Goal: Task Accomplishment & Management: Manage account settings

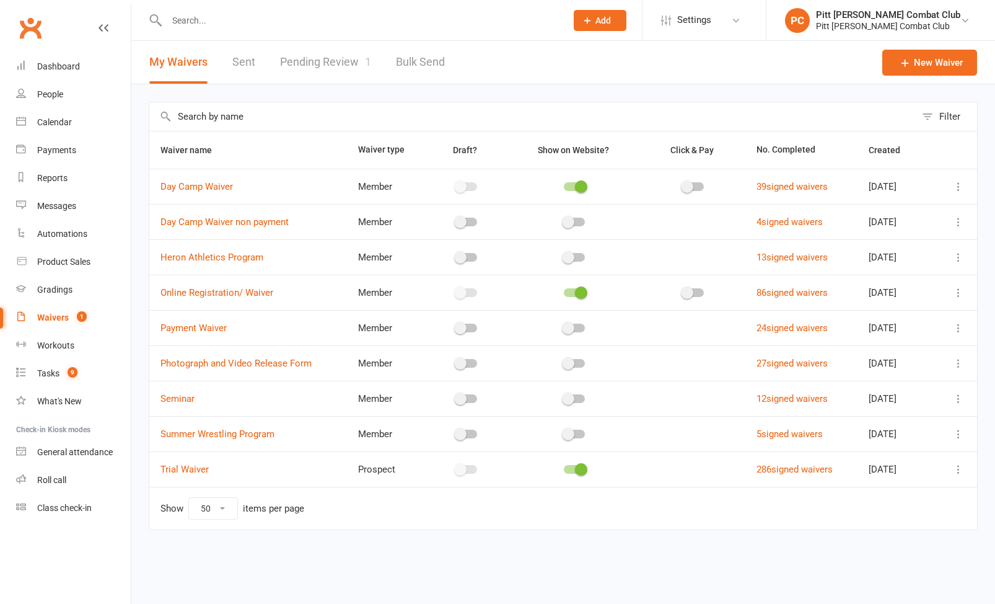
select select "50"
click at [51, 317] on div "Waivers" at bounding box center [53, 317] width 32 height 10
click at [317, 68] on link "Pending Review 1" at bounding box center [325, 62] width 91 height 43
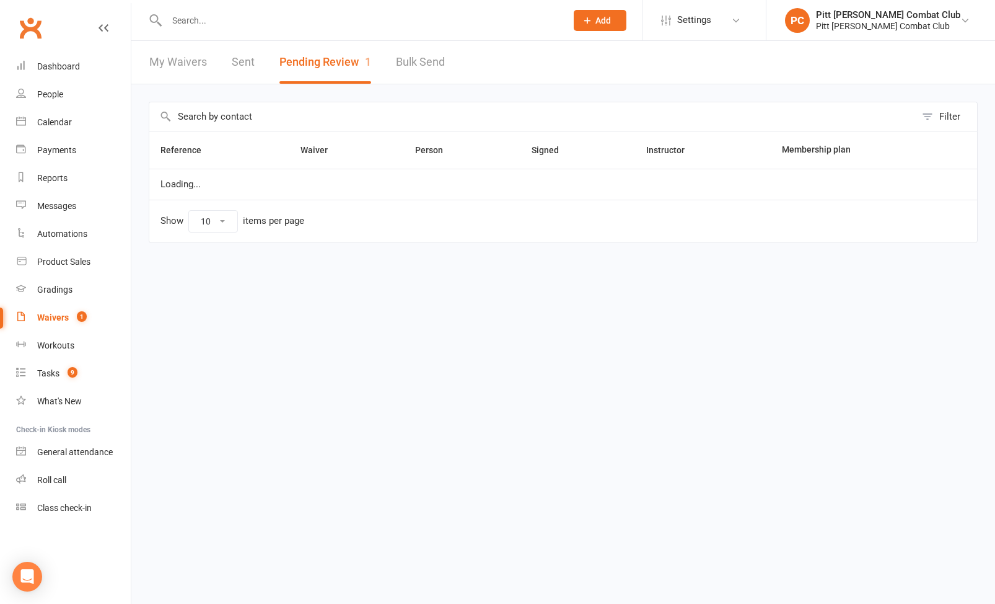
select select "25"
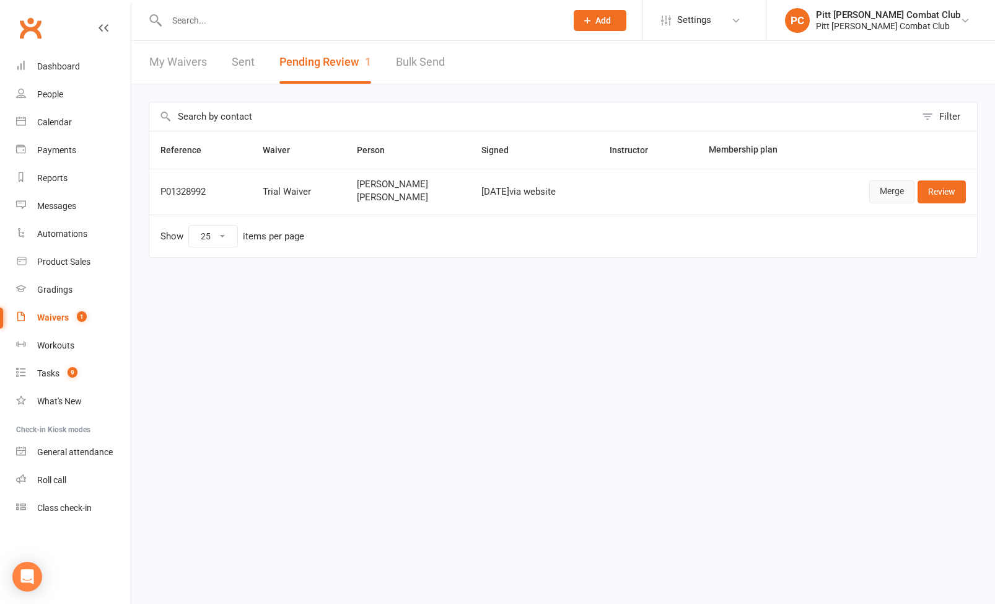
click at [886, 187] on link "Merge" at bounding box center [892, 191] width 45 height 22
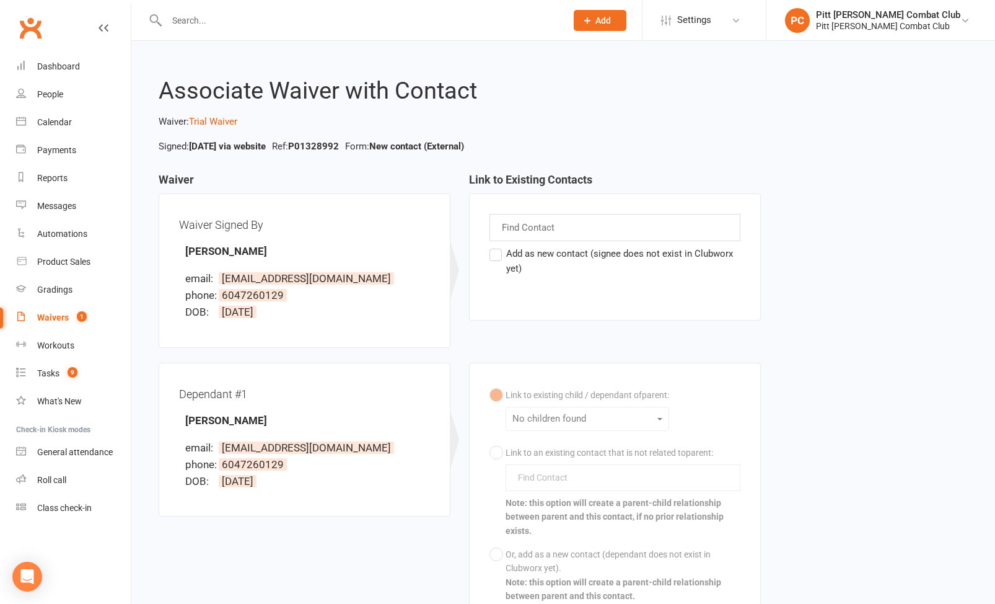
click at [508, 227] on input "text" at bounding box center [530, 227] width 58 height 16
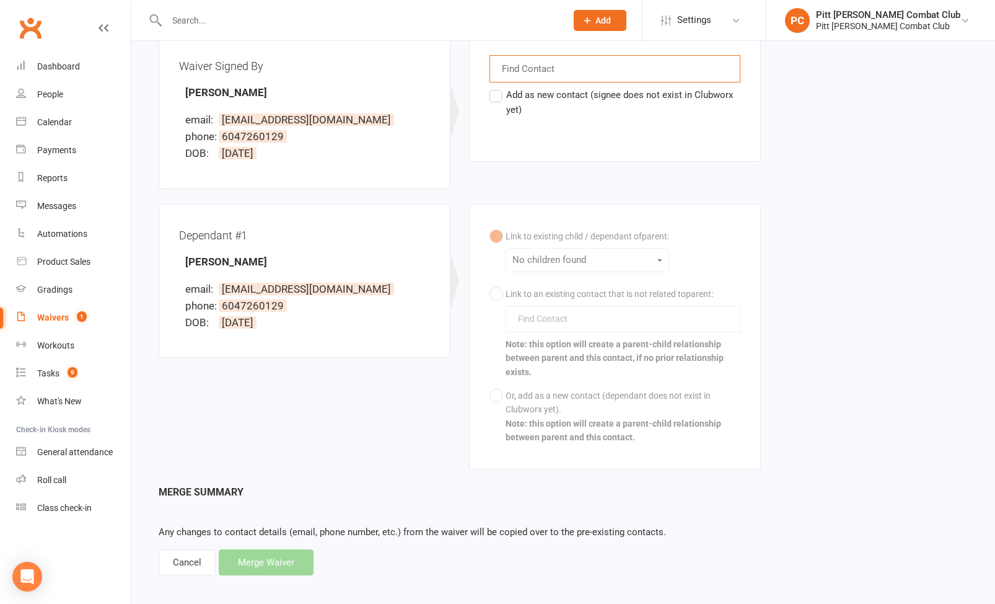
scroll to position [168, 0]
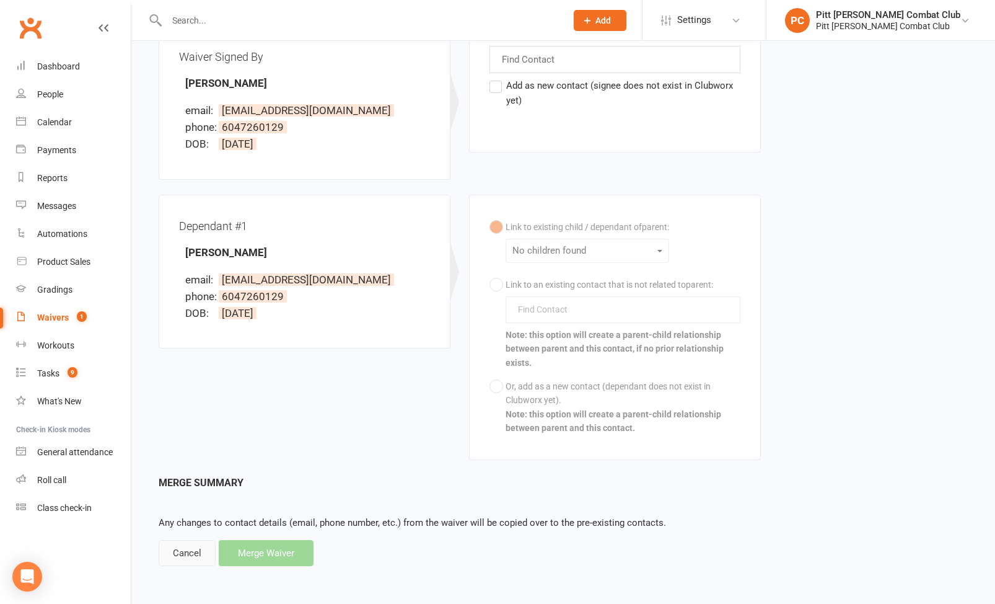
click at [203, 553] on div "Cancel" at bounding box center [187, 553] width 57 height 26
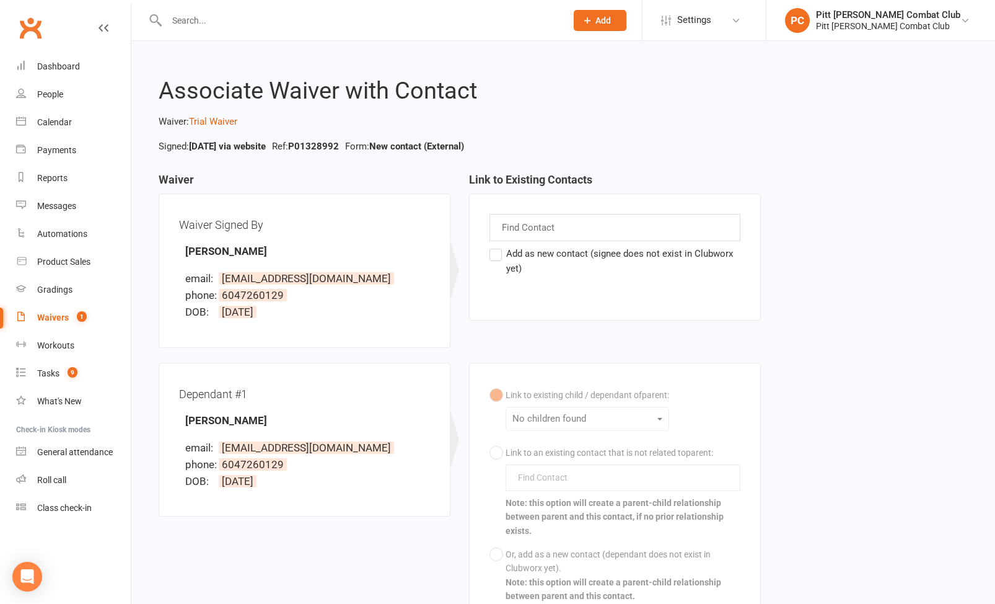
select select "25"
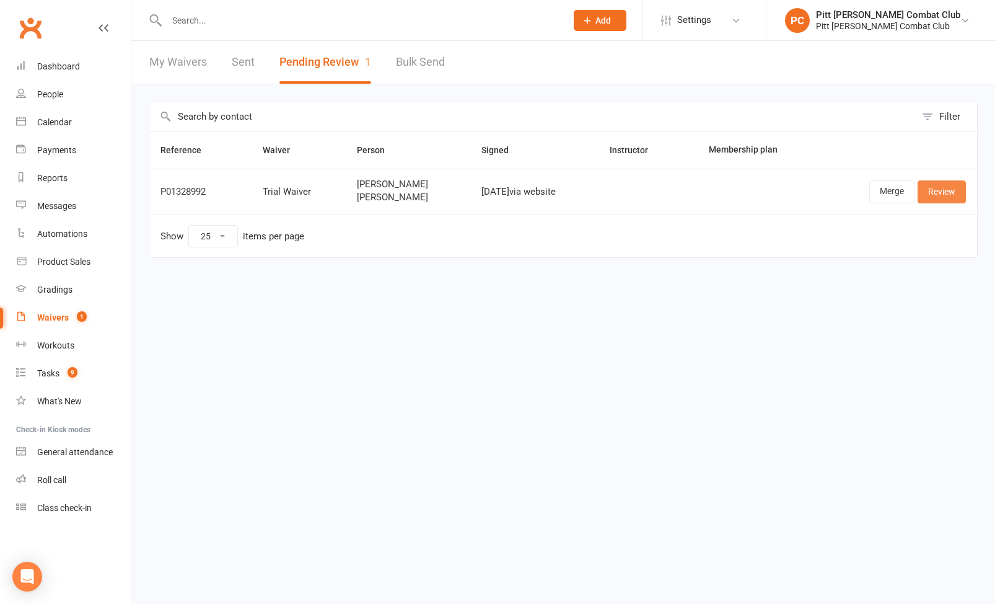
click at [934, 190] on link "Review" at bounding box center [942, 191] width 48 height 22
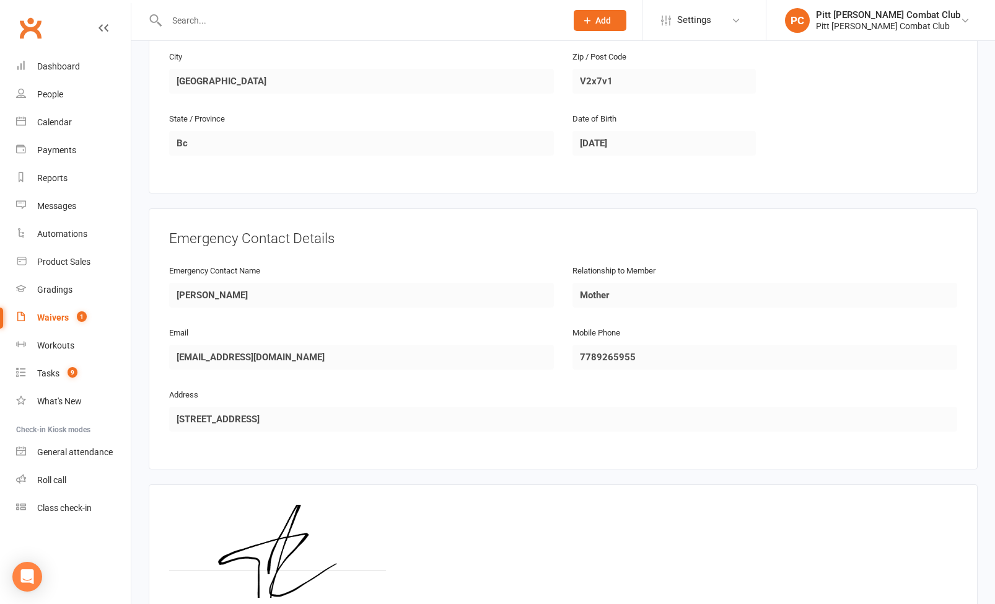
scroll to position [997, 0]
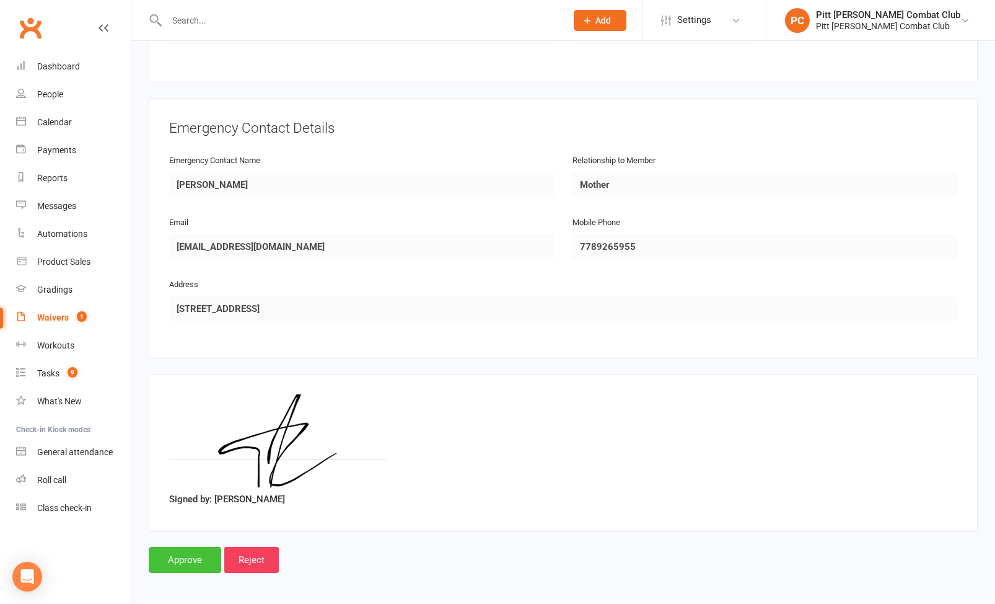
click at [180, 555] on input "Approve" at bounding box center [185, 560] width 73 height 26
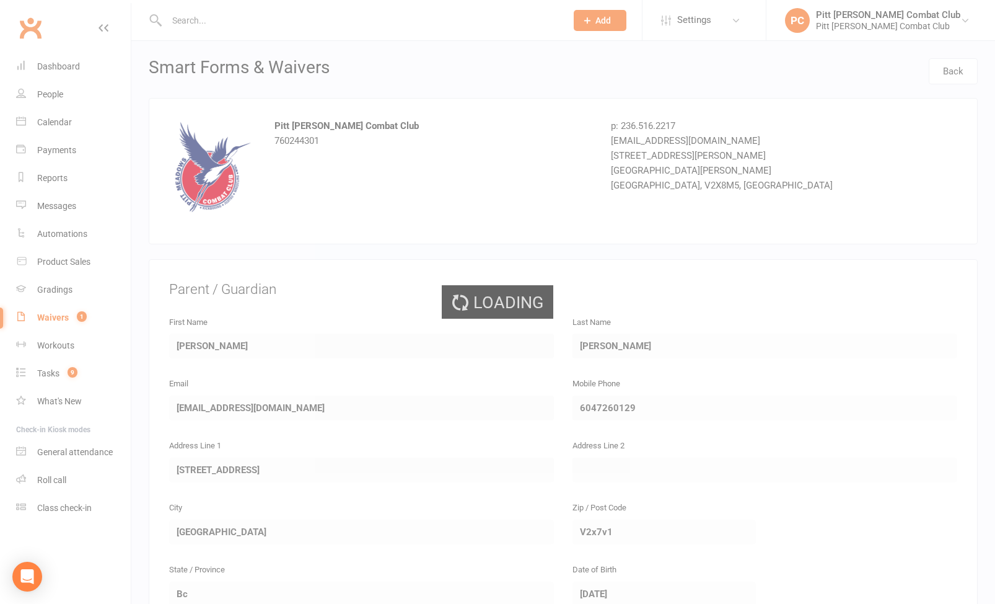
select select "25"
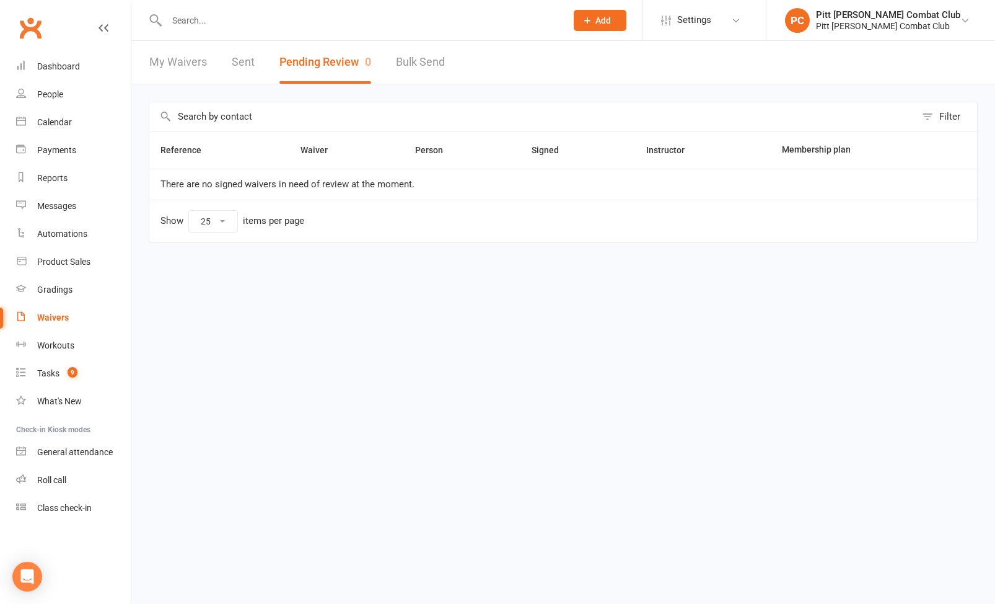
click at [184, 23] on input "text" at bounding box center [360, 20] width 395 height 17
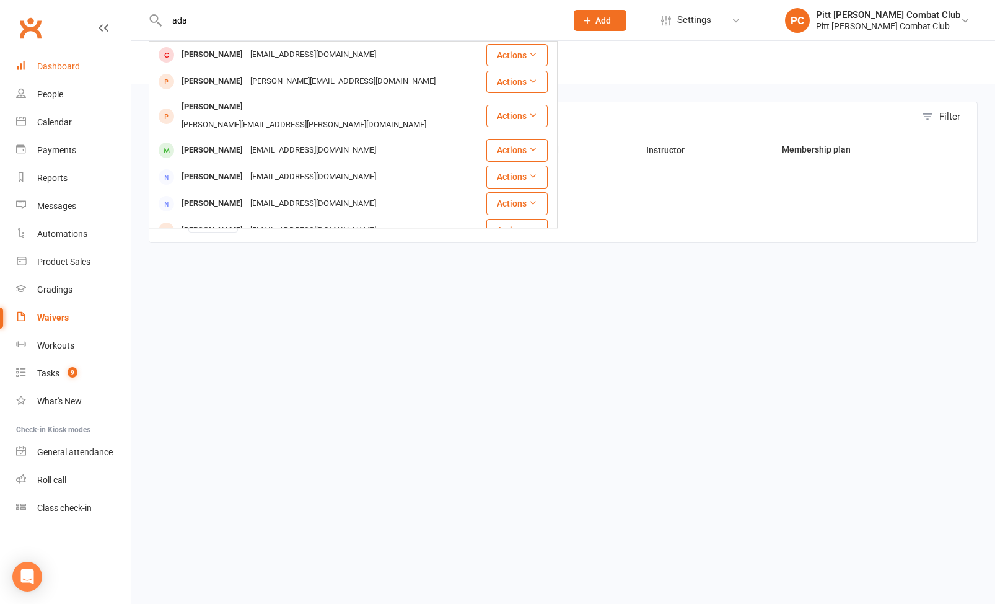
type input "ada"
click at [71, 66] on div "Dashboard" at bounding box center [58, 66] width 43 height 10
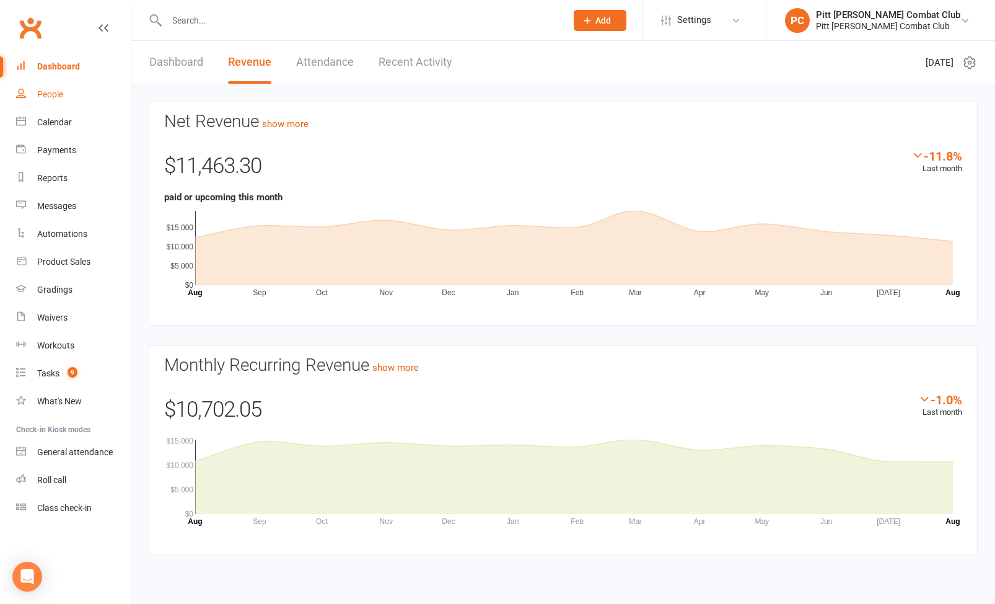
click at [56, 86] on link "People" at bounding box center [73, 95] width 115 height 28
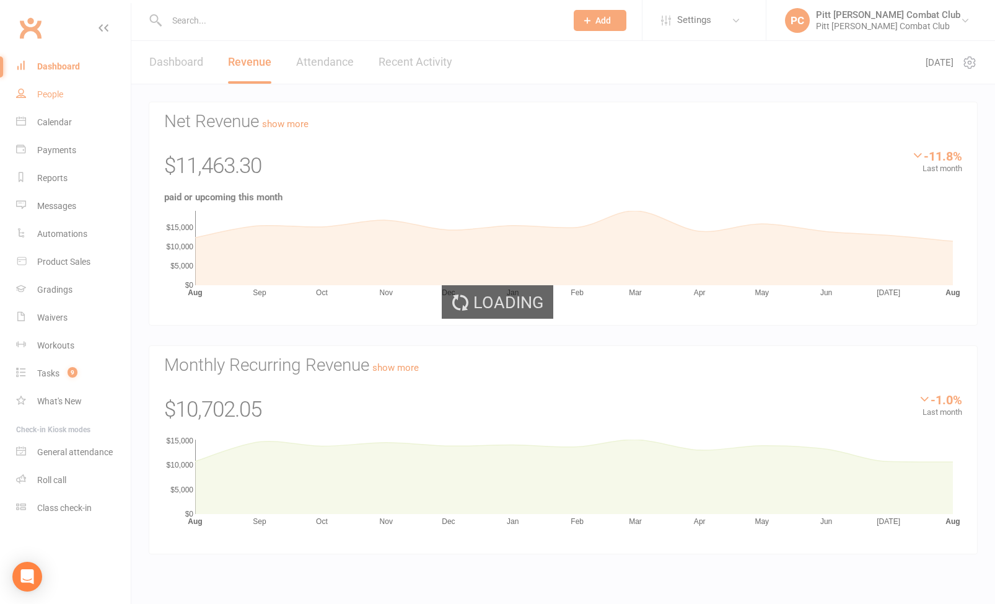
select select "100"
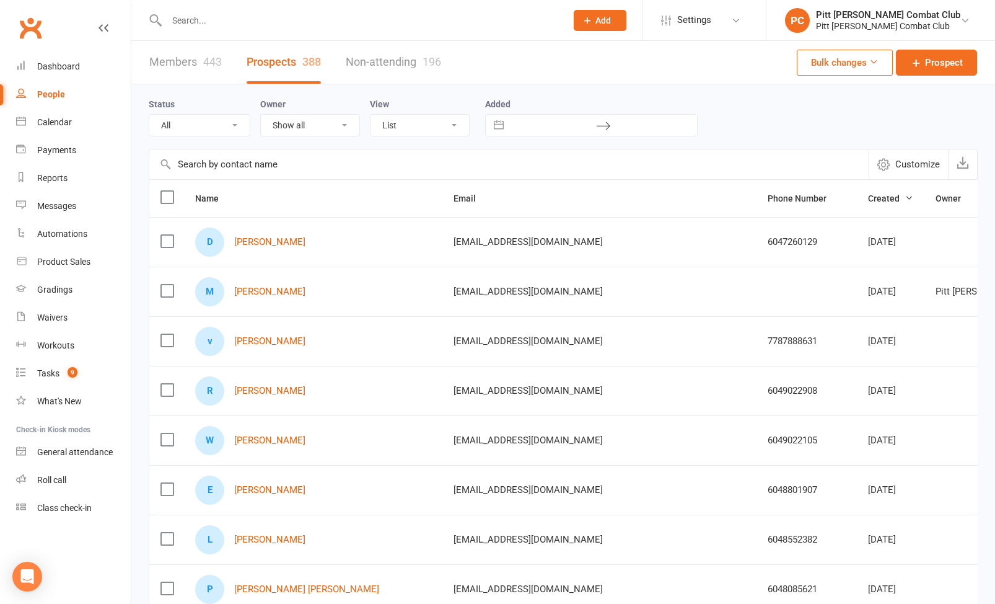
click at [187, 60] on link "Members 443" at bounding box center [185, 62] width 73 height 43
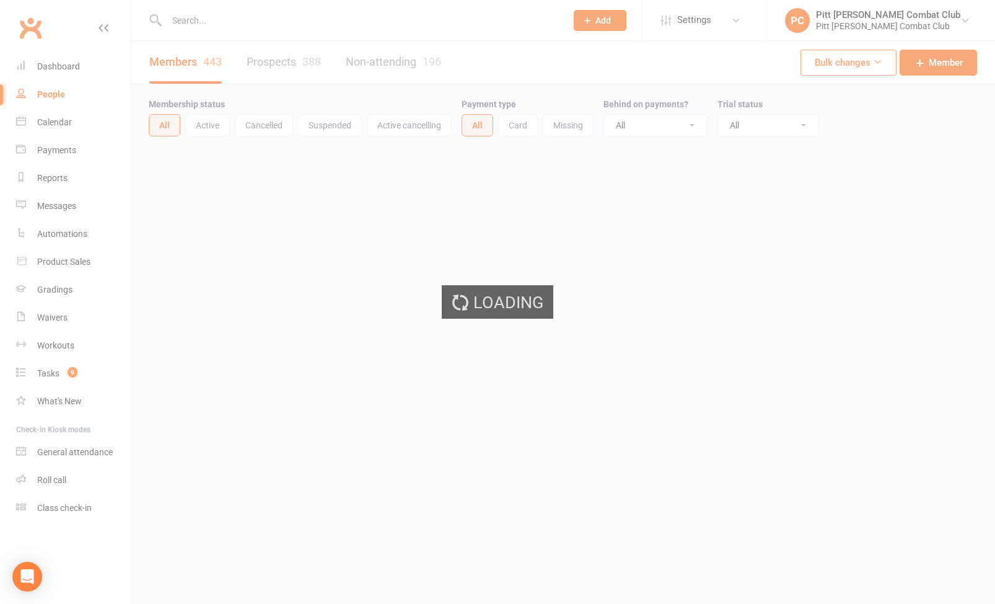
select select "100"
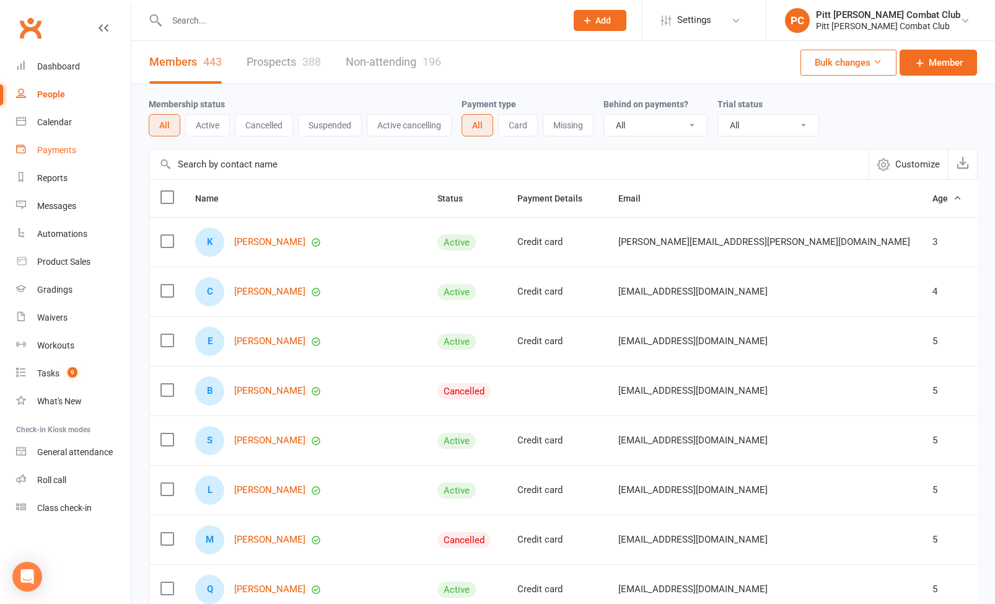
click at [55, 156] on link "Payments" at bounding box center [73, 150] width 115 height 28
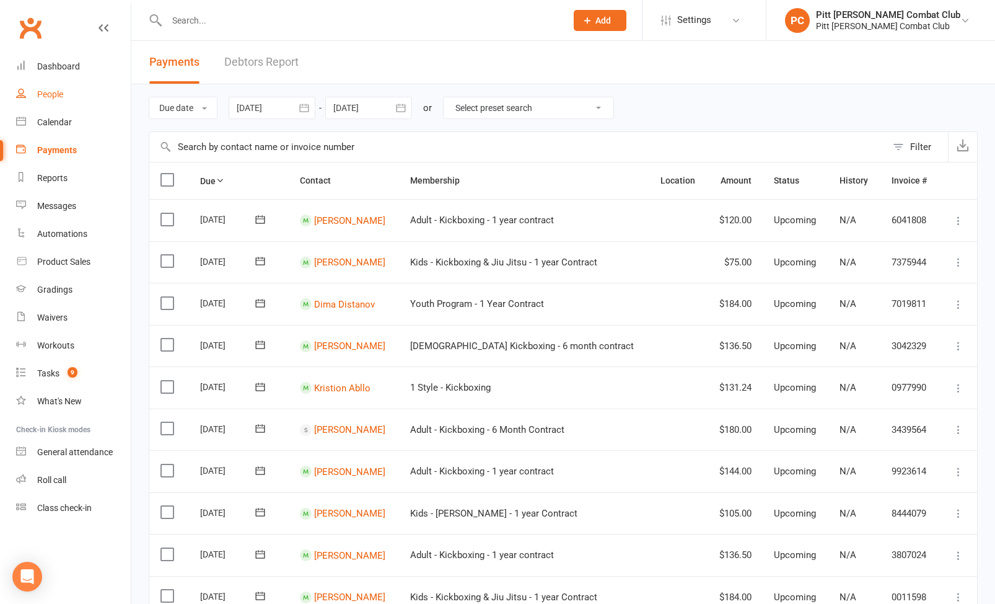
click at [52, 97] on div "People" at bounding box center [50, 94] width 26 height 10
select select "100"
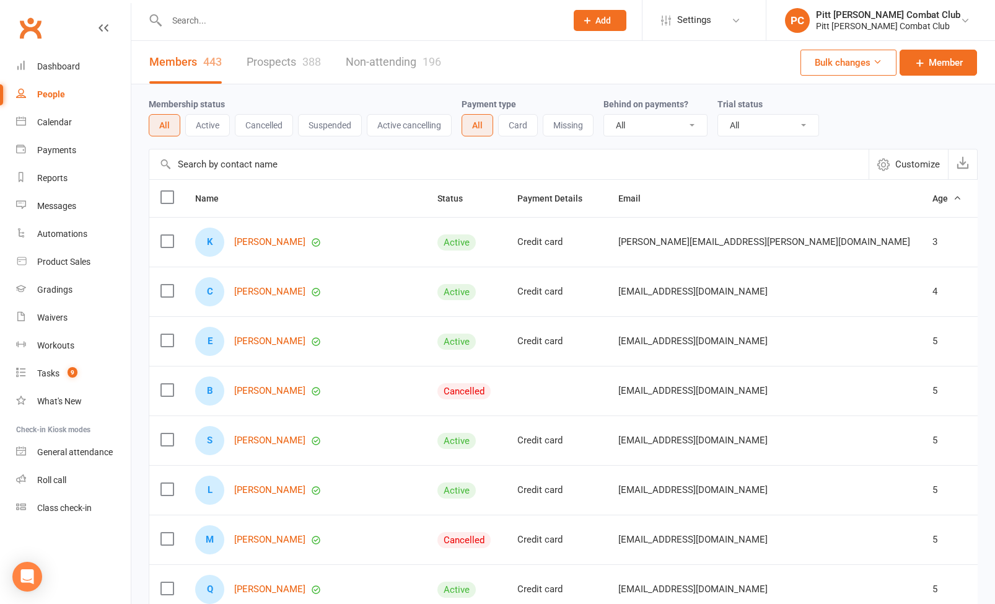
click at [287, 61] on link "Prospects 388" at bounding box center [284, 62] width 74 height 43
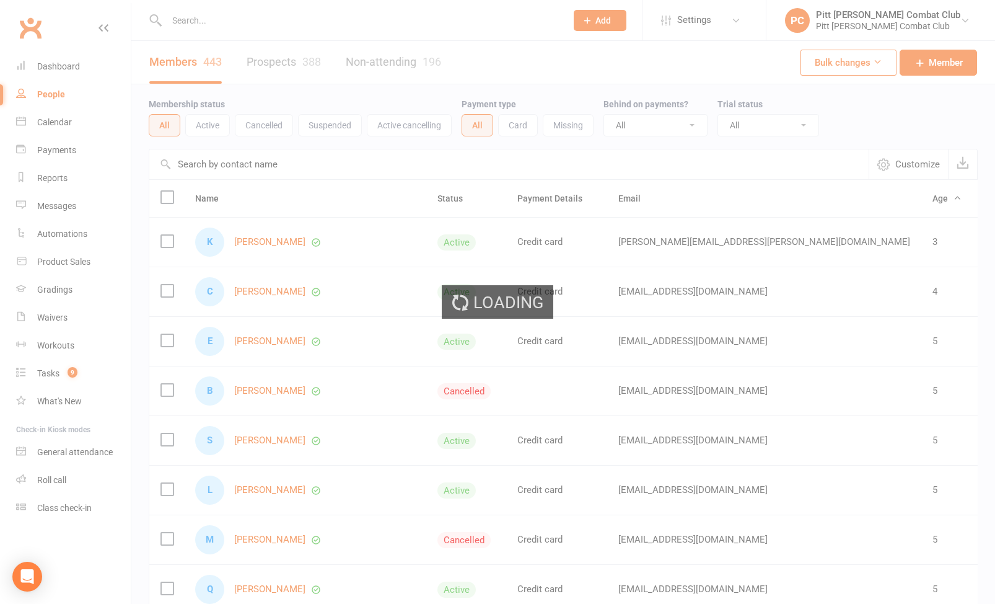
select select "100"
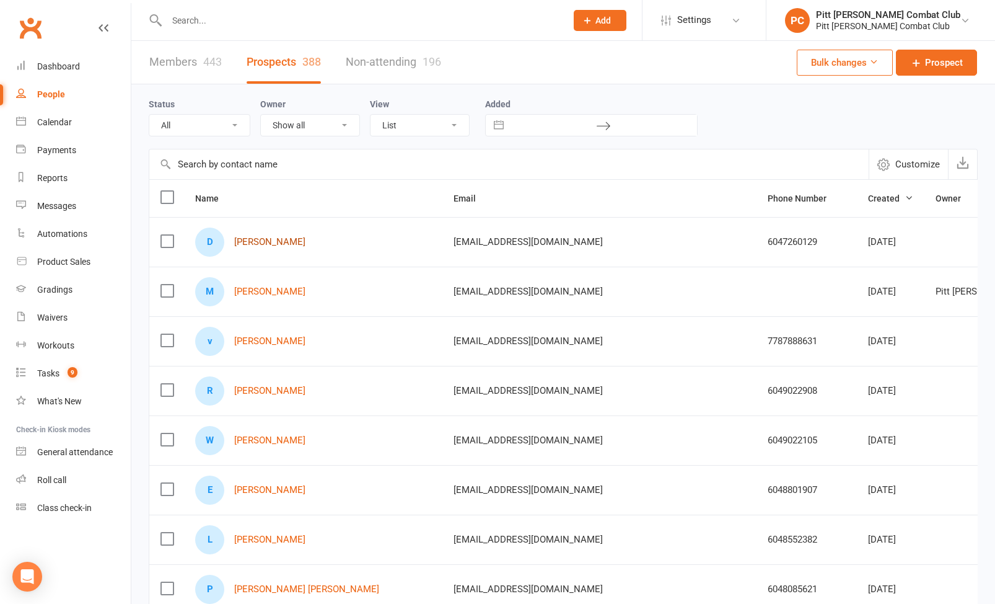
click at [245, 243] on link "[PERSON_NAME]" at bounding box center [269, 242] width 71 height 11
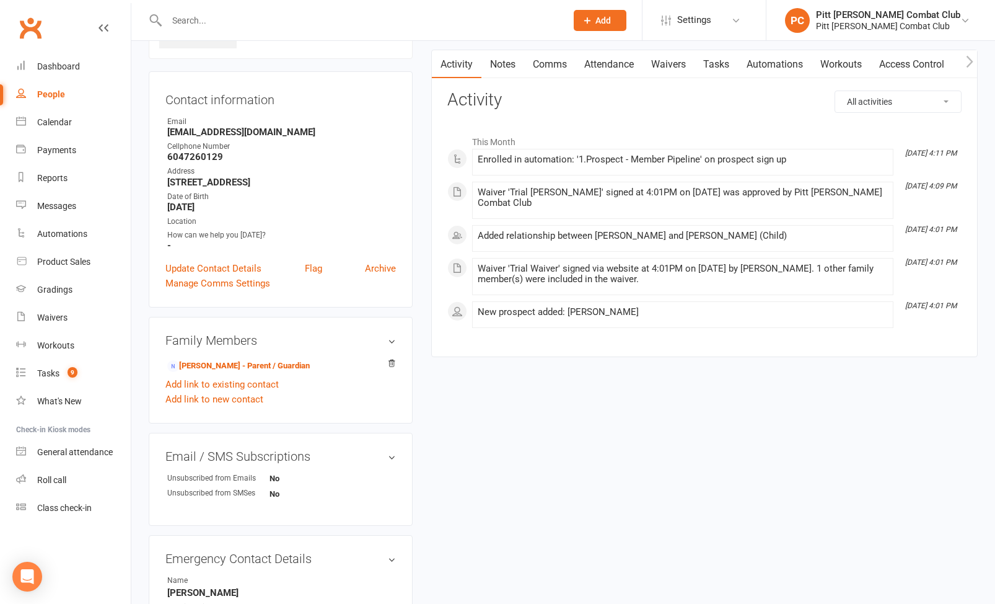
scroll to position [97, 0]
click at [252, 369] on link "[PERSON_NAME] - Parent / Guardian" at bounding box center [238, 366] width 143 height 13
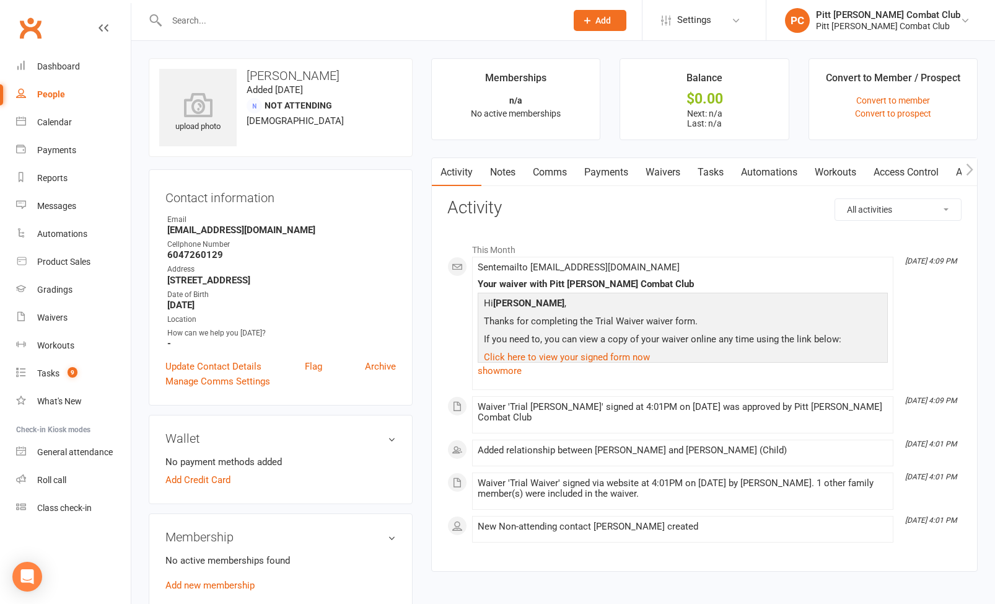
click at [597, 167] on link "Payments" at bounding box center [606, 172] width 61 height 29
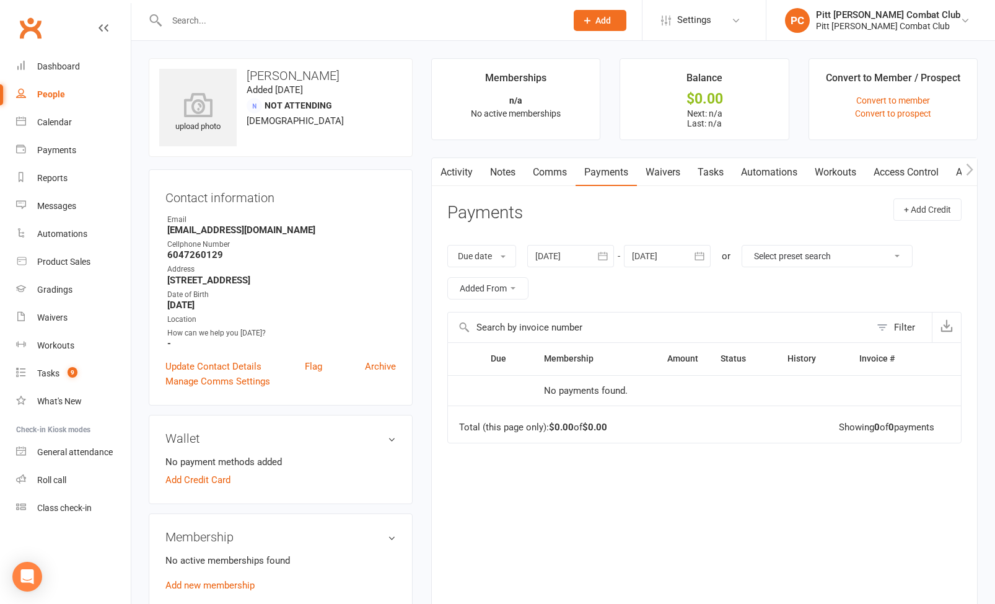
click at [668, 167] on link "Waivers" at bounding box center [663, 172] width 52 height 29
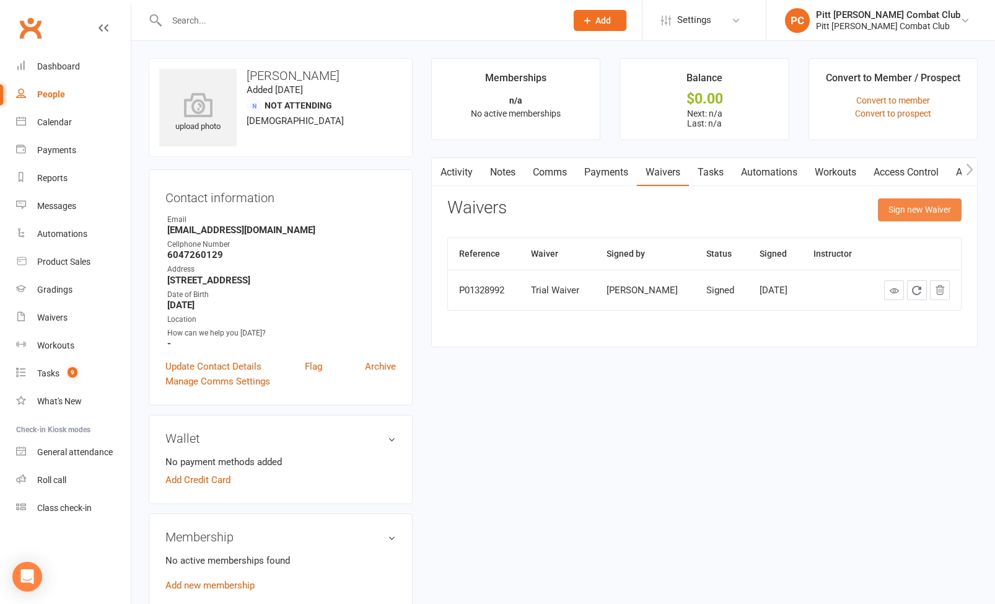
click at [922, 212] on button "Sign new Waiver" at bounding box center [920, 209] width 84 height 22
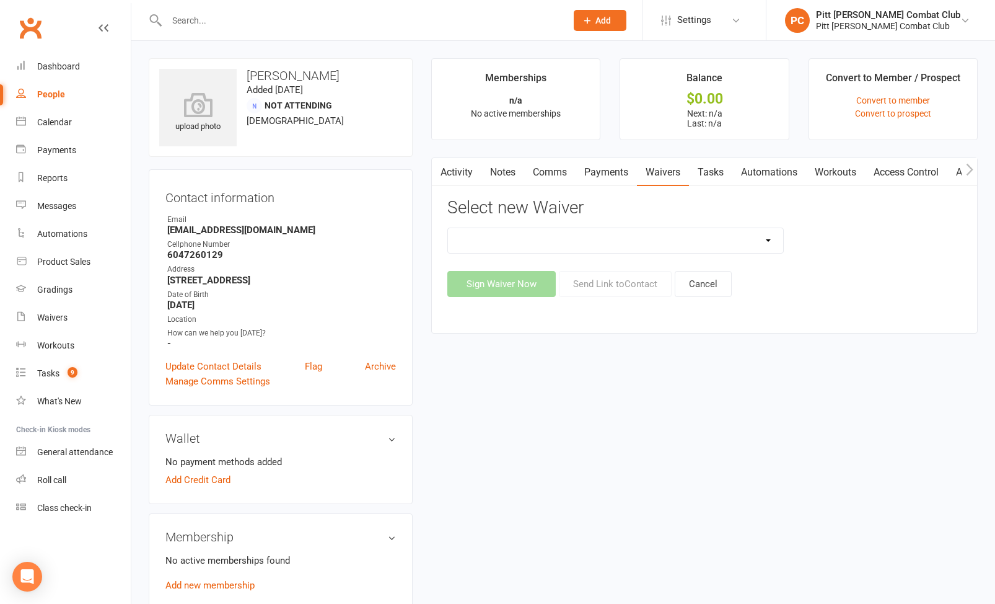
click at [777, 242] on select "Day Camp Waiver Day Camp Waiver non payment Heron Athletics Program Online Regi…" at bounding box center [615, 240] width 335 height 25
select select "7545"
click at [620, 283] on button "Send Link to Contact" at bounding box center [615, 284] width 113 height 26
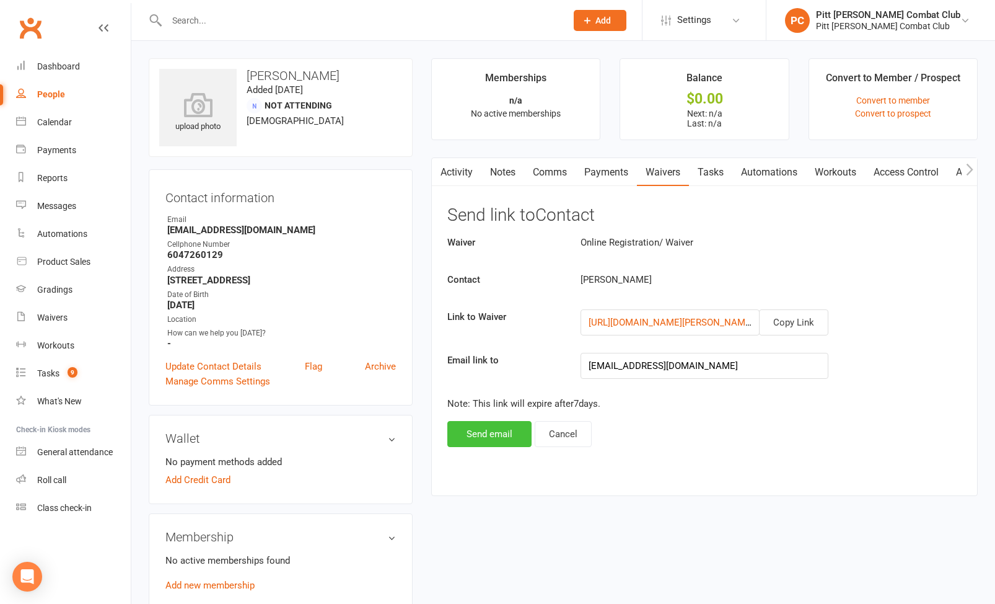
click at [513, 432] on button "Send email" at bounding box center [489, 434] width 84 height 26
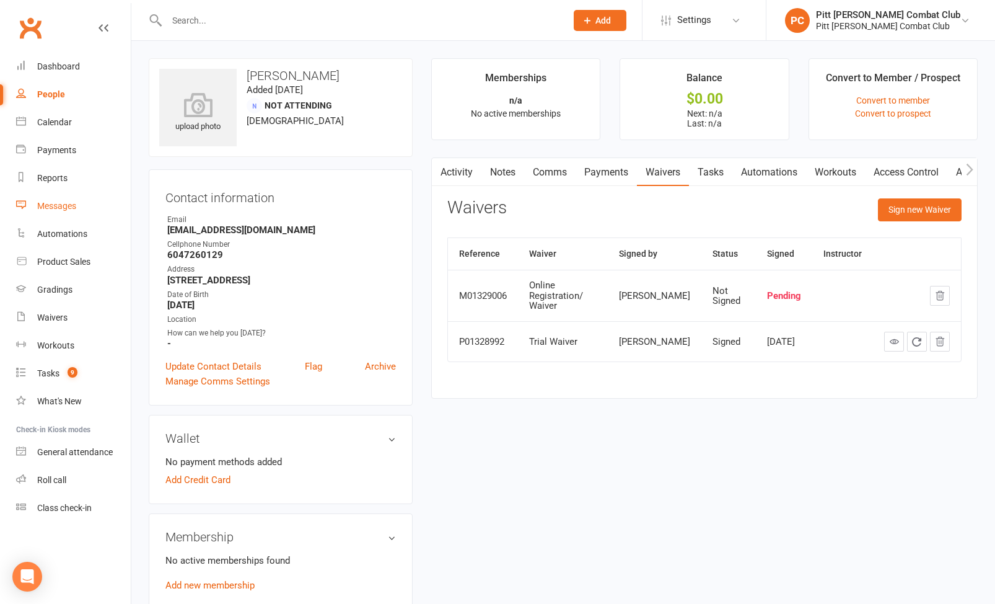
click at [61, 195] on link "Messages" at bounding box center [73, 206] width 115 height 28
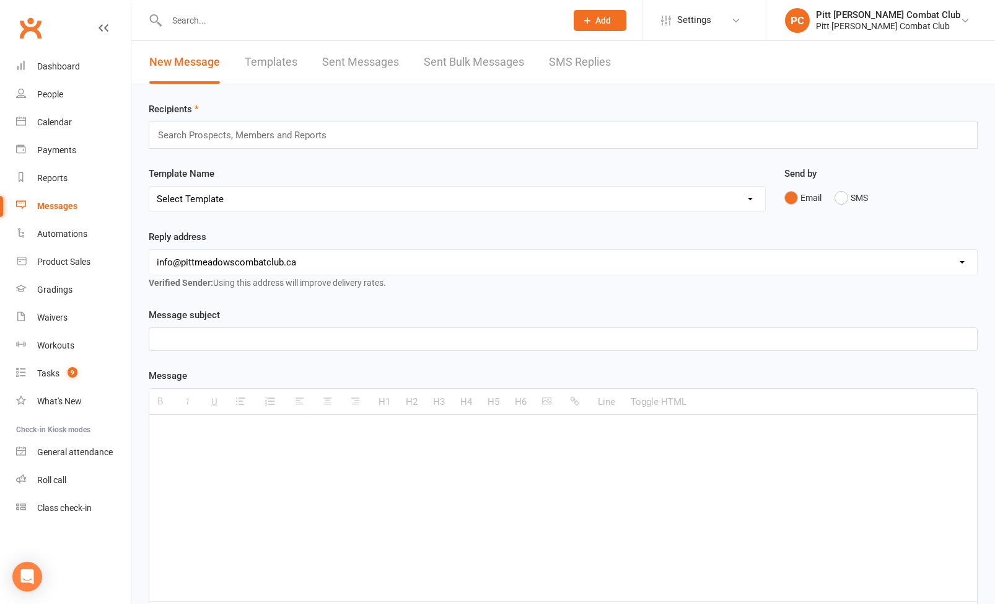
click at [472, 71] on link "Sent Bulk Messages" at bounding box center [474, 62] width 100 height 43
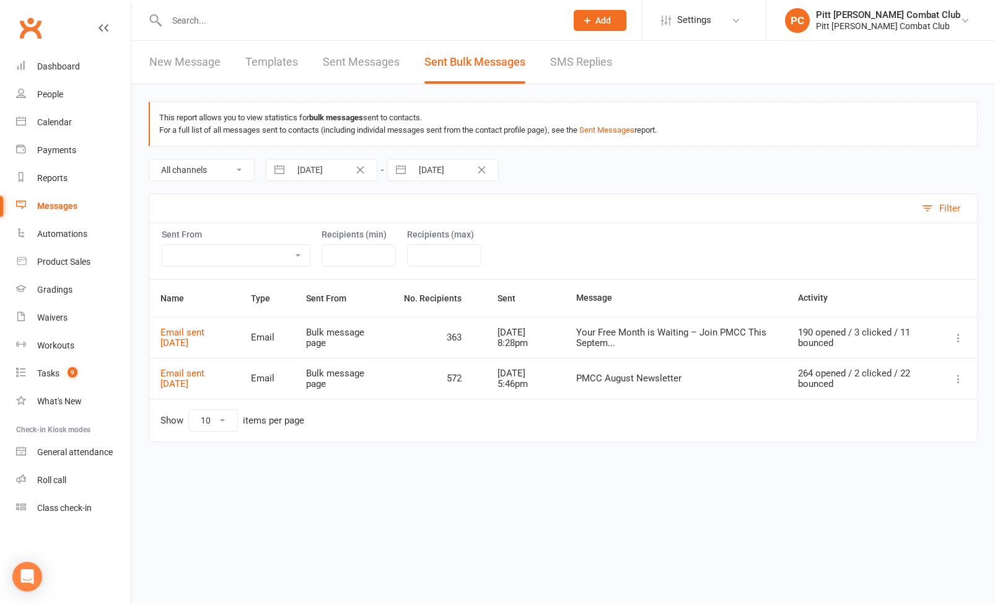
click at [956, 332] on icon at bounding box center [959, 338] width 12 height 12
click at [908, 271] on div "Sent From Bulk message page Roll call People list Grading event Internal calend…" at bounding box center [563, 250] width 829 height 56
click at [205, 330] on link "Email sent [DATE]" at bounding box center [183, 338] width 44 height 22
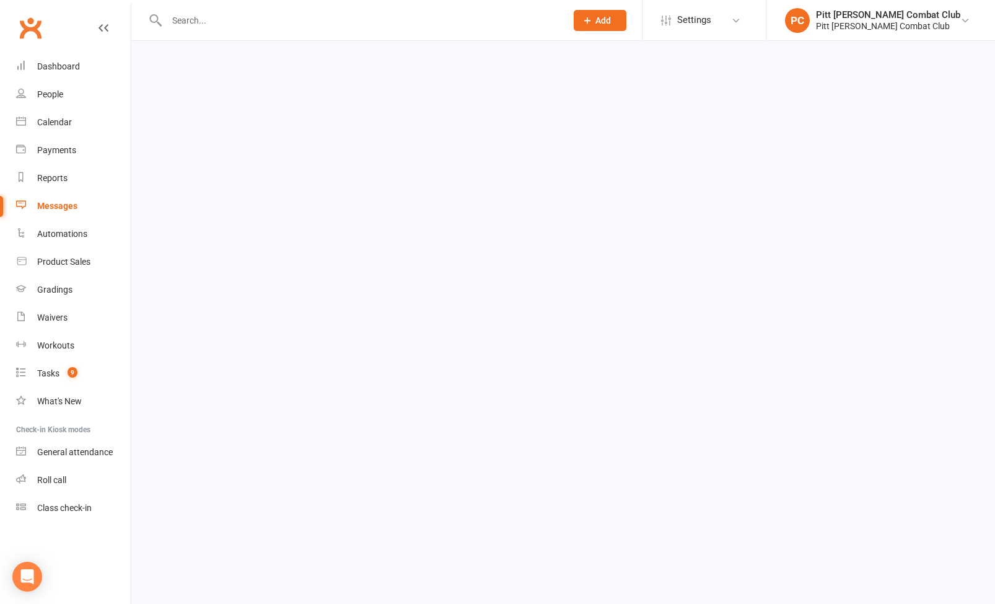
select select "100"
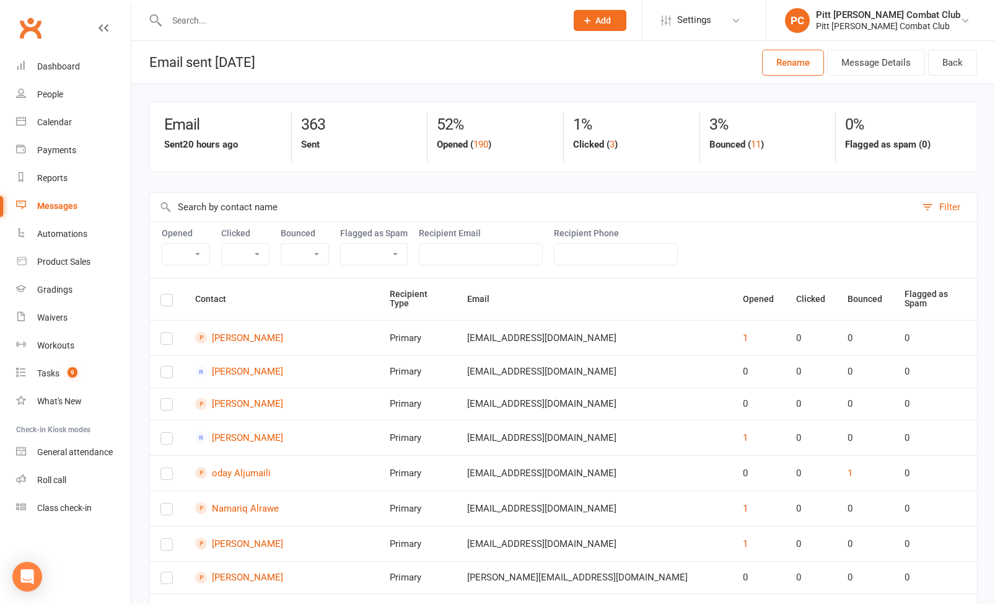
click at [732, 293] on th "Opened" at bounding box center [758, 299] width 53 height 42
click at [237, 21] on input "text" at bounding box center [360, 20] width 395 height 17
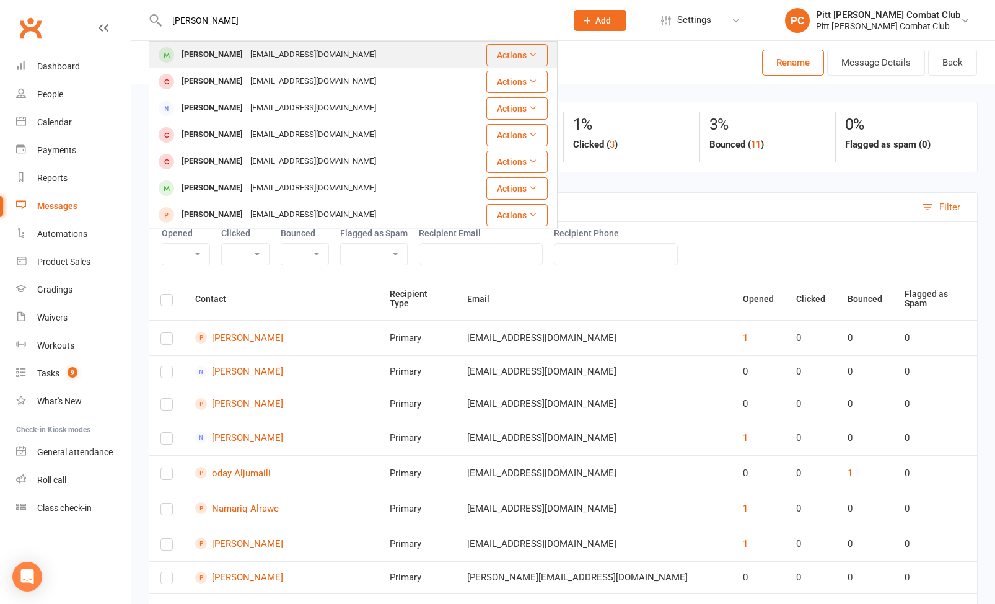
type input "[PERSON_NAME]"
click at [247, 49] on div "[EMAIL_ADDRESS][DOMAIN_NAME]" at bounding box center [313, 55] width 133 height 18
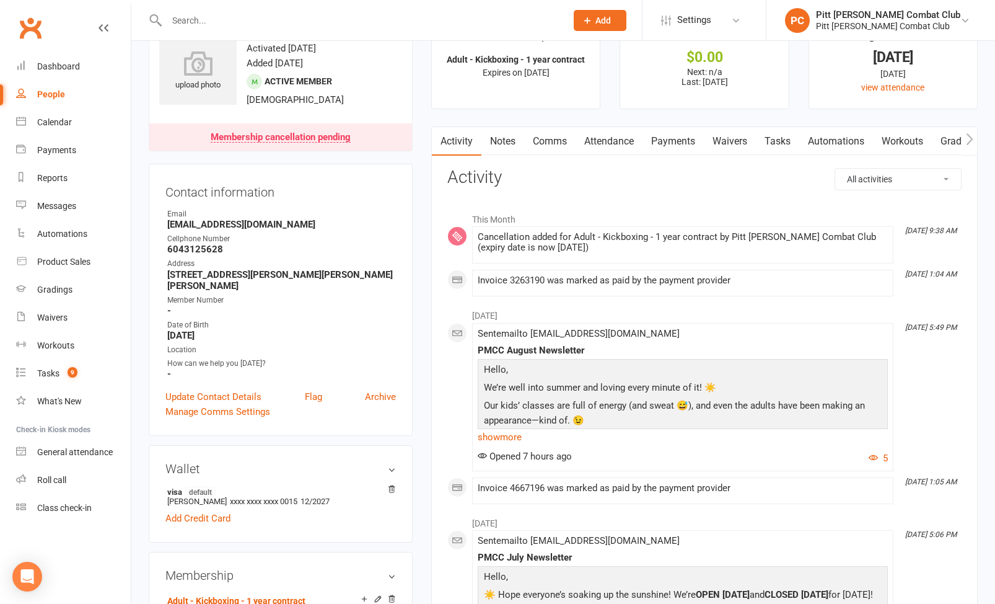
scroll to position [40, 0]
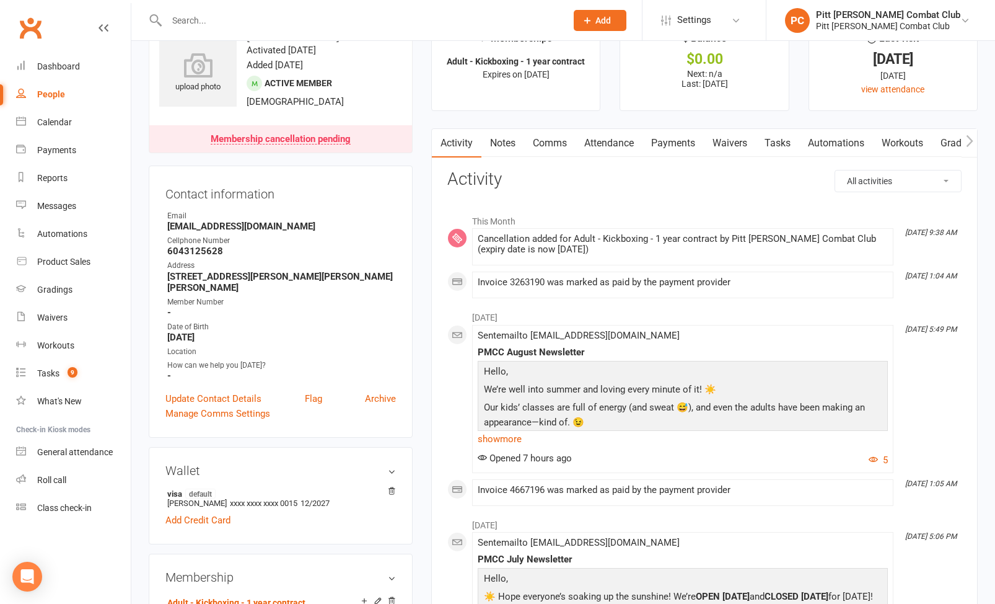
click at [620, 144] on link "Attendance" at bounding box center [609, 143] width 67 height 29
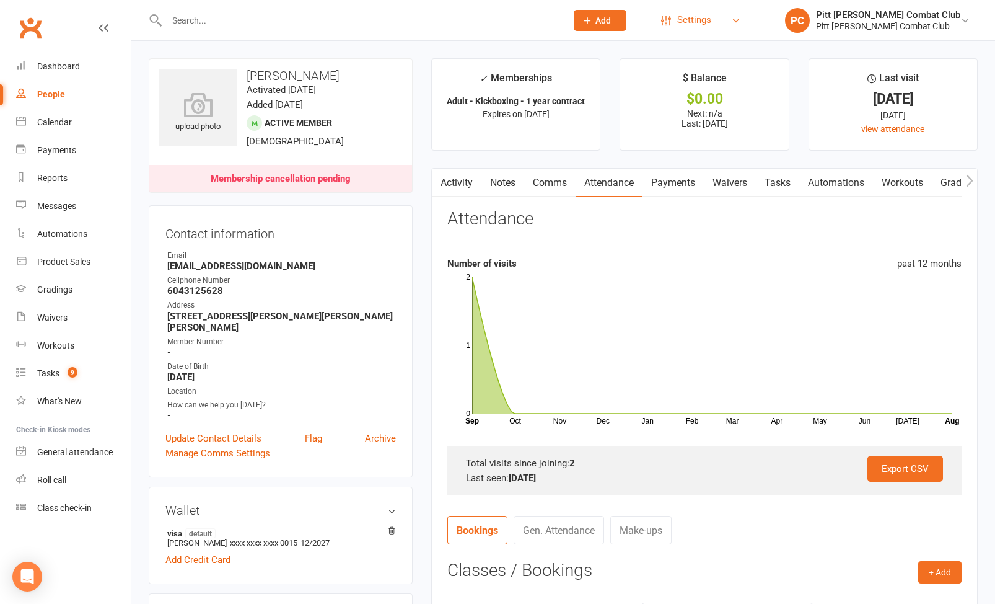
click at [711, 11] on span "Settings" at bounding box center [694, 20] width 34 height 28
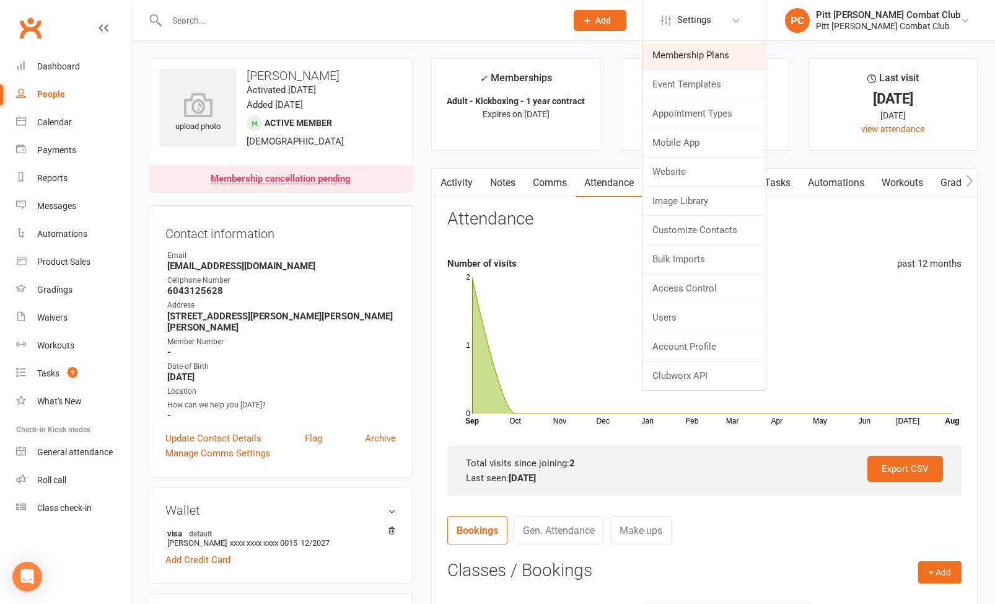
click at [726, 58] on link "Membership Plans" at bounding box center [704, 55] width 123 height 29
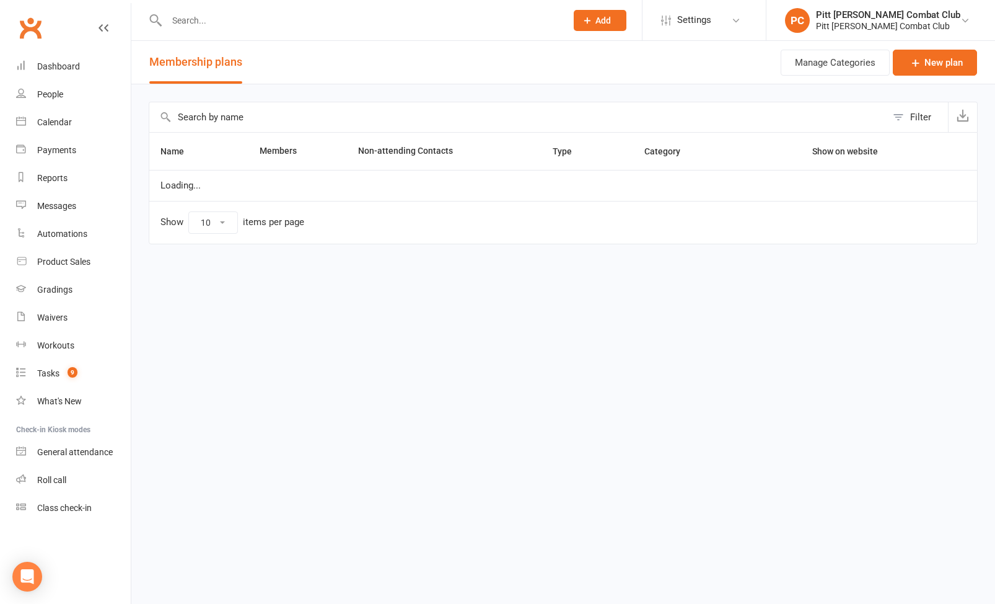
select select "100"
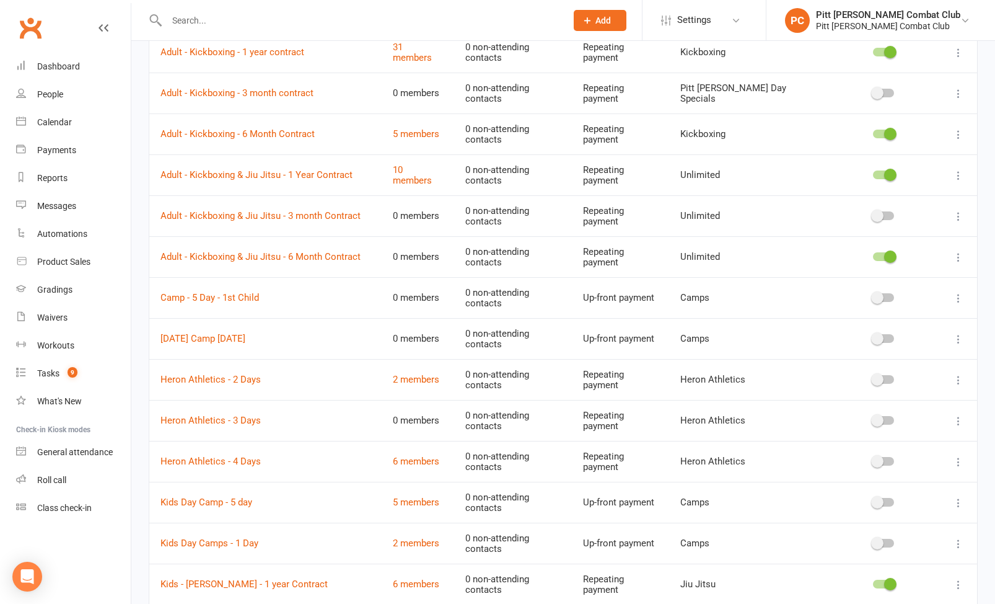
scroll to position [348, 0]
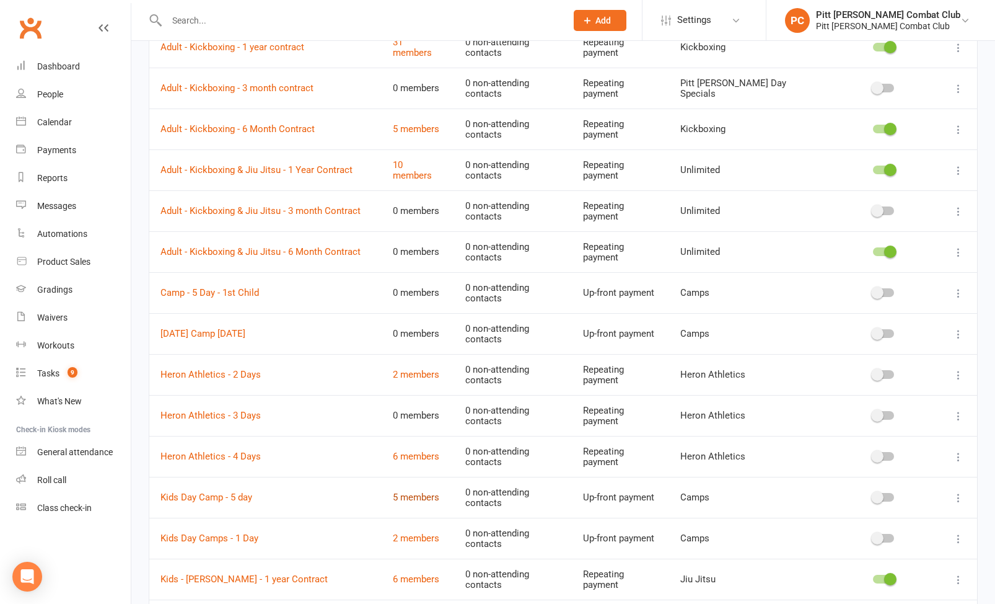
click at [398, 491] on link "5 members" at bounding box center [416, 496] width 46 height 11
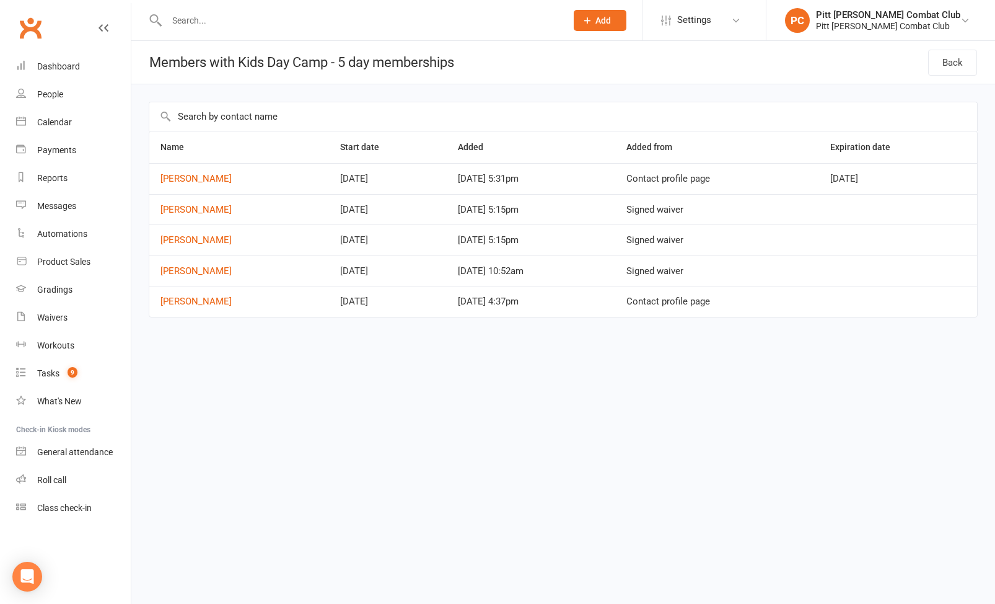
select select "100"
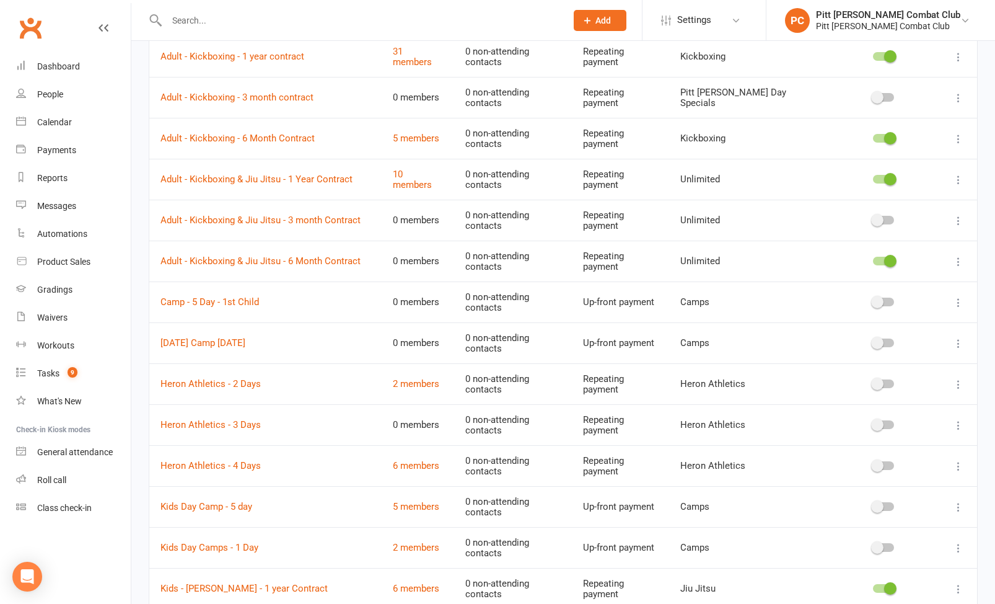
scroll to position [358, 0]
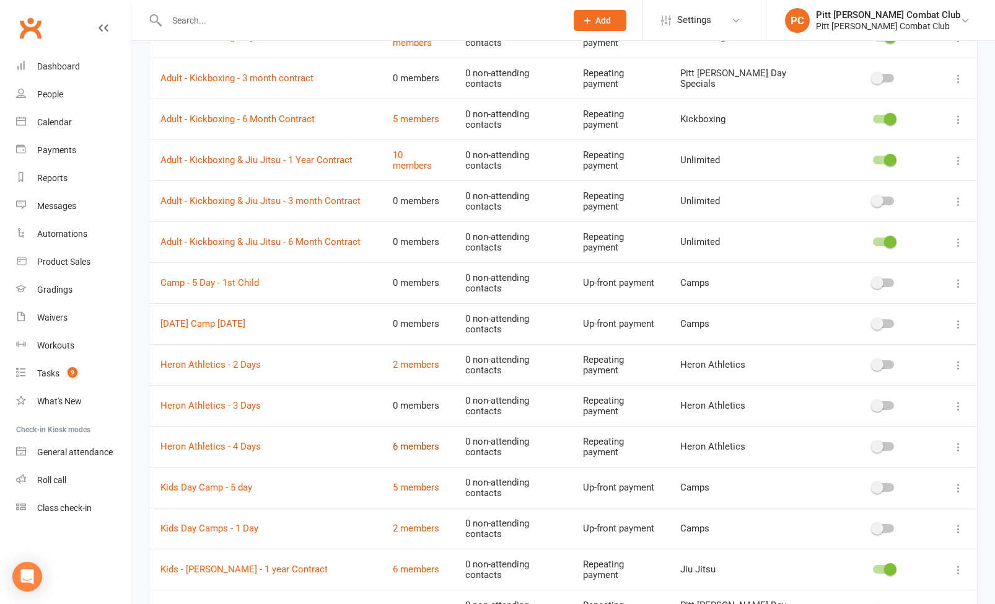
click at [393, 441] on link "6 members" at bounding box center [416, 446] width 46 height 11
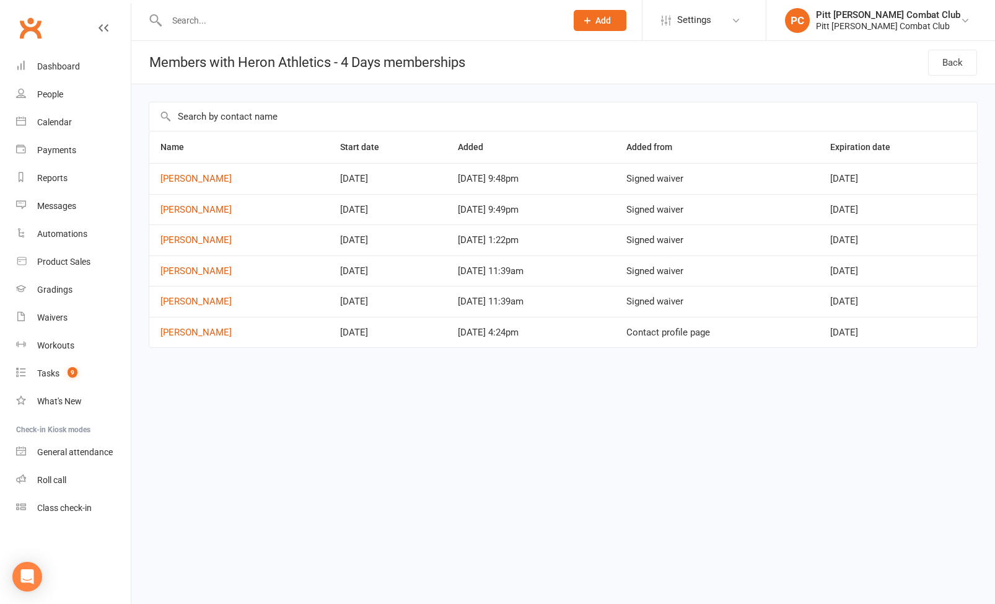
select select "100"
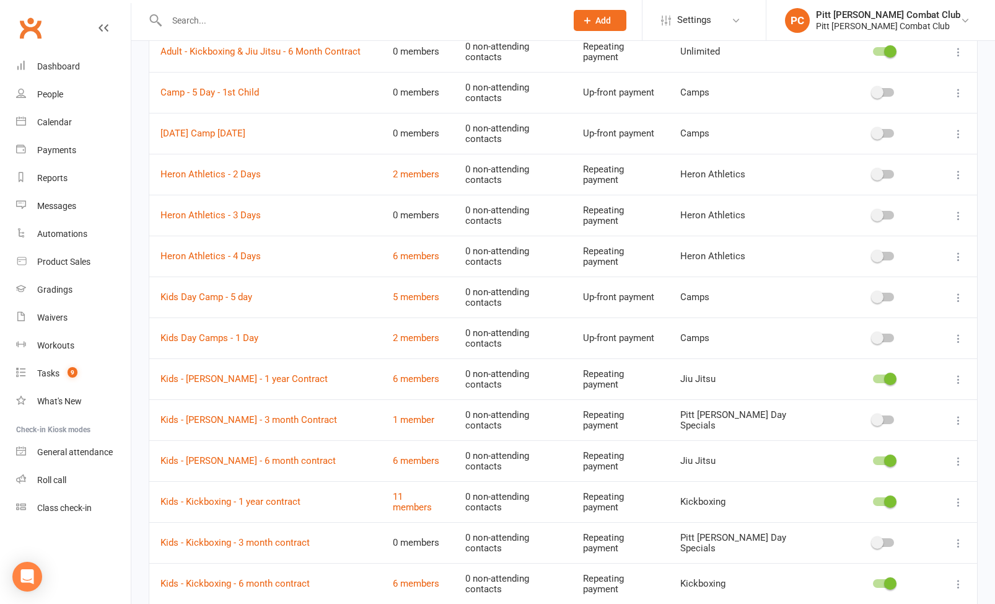
scroll to position [544, 0]
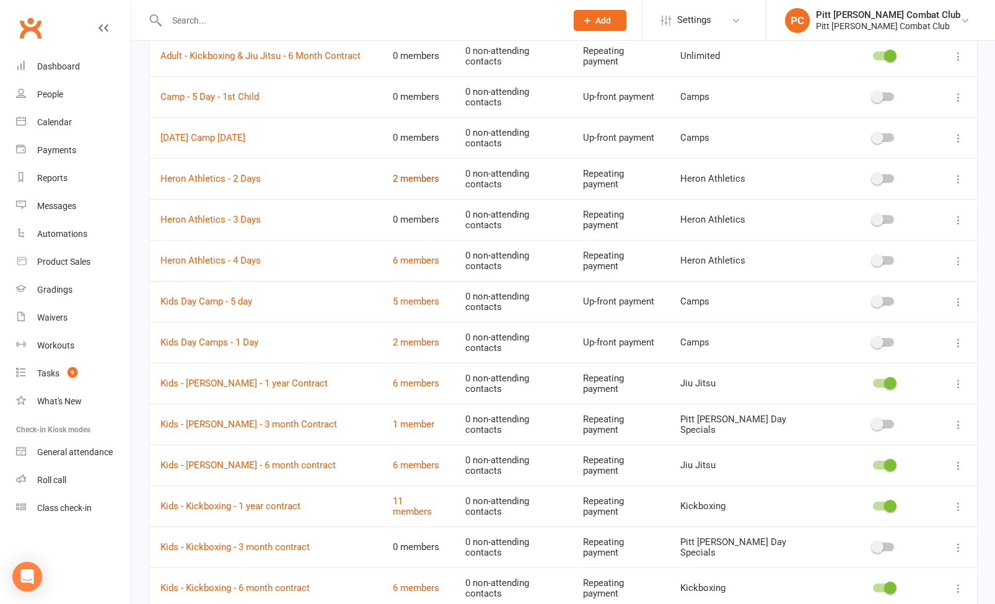
click at [404, 173] on link "2 members" at bounding box center [416, 178] width 46 height 11
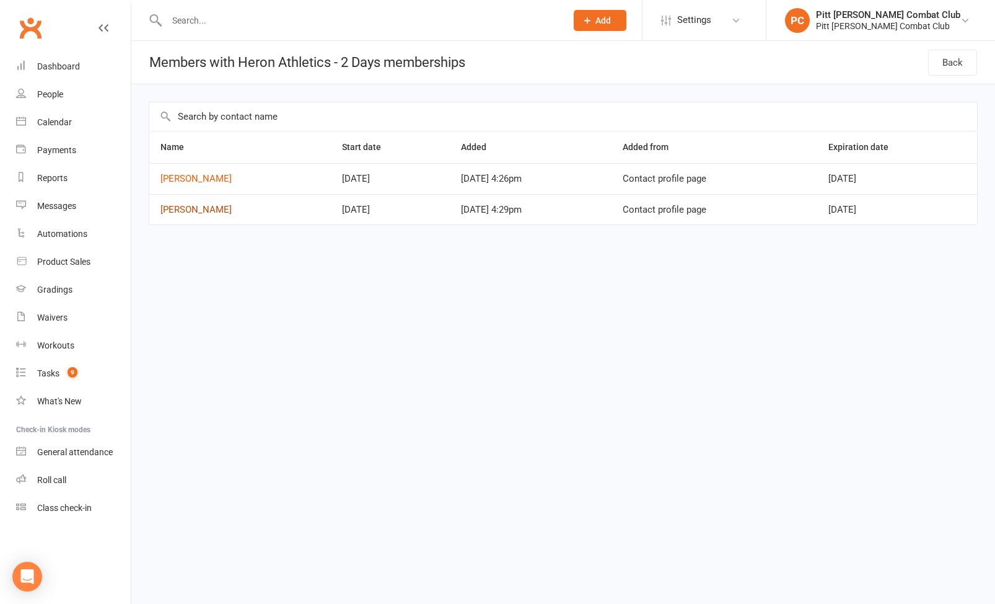
click at [200, 209] on link "[PERSON_NAME]" at bounding box center [196, 209] width 71 height 11
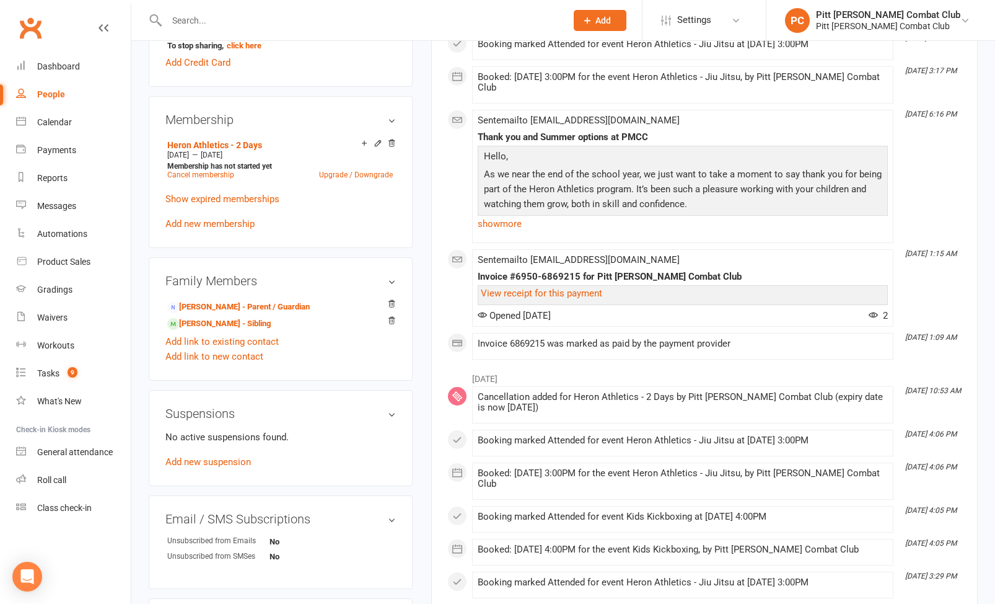
scroll to position [522, 0]
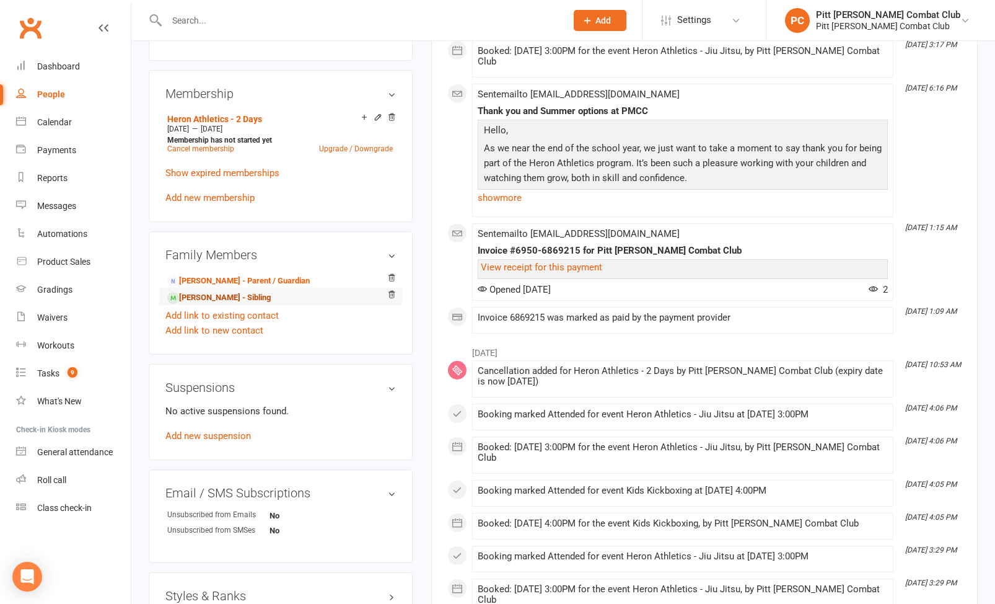
click at [207, 304] on link "[PERSON_NAME] - Sibling" at bounding box center [218, 297] width 103 height 13
